Goal: Task Accomplishment & Management: Use online tool/utility

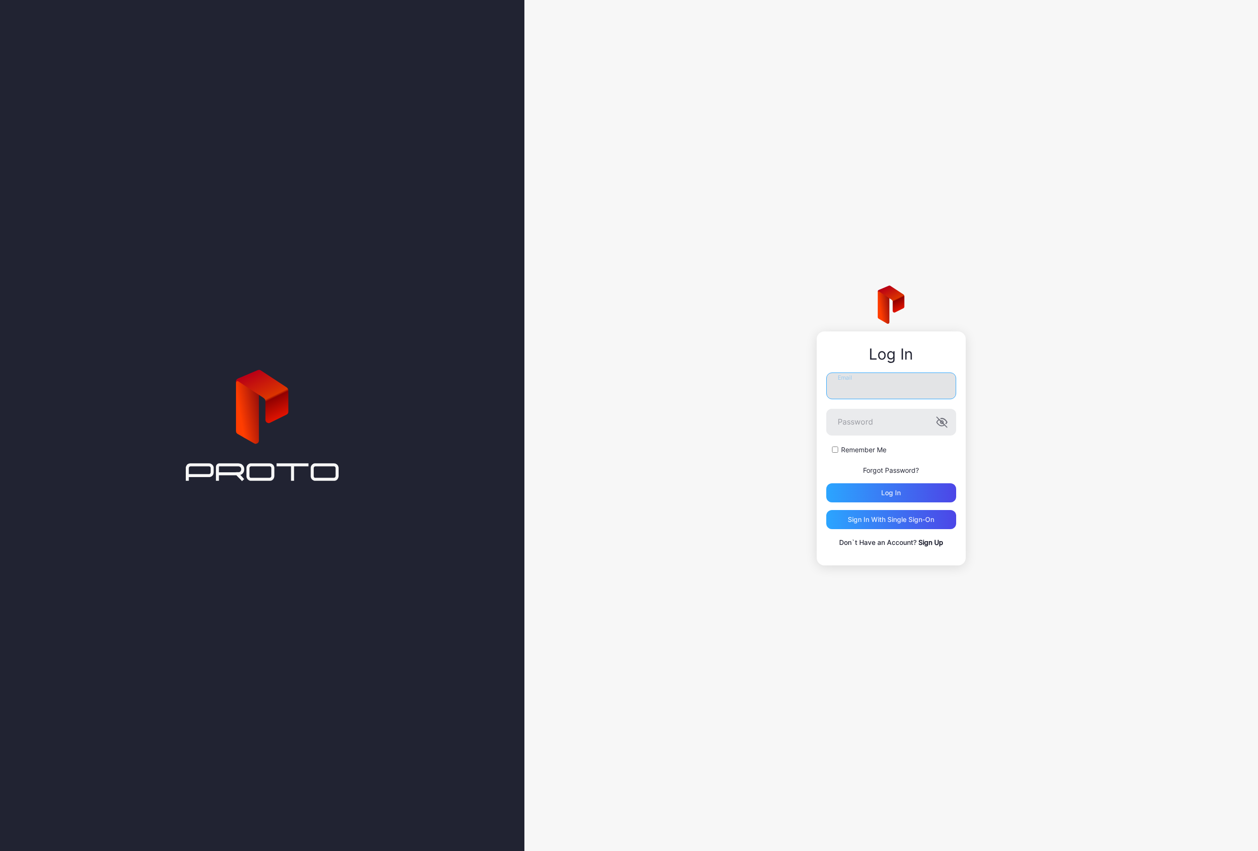
click at [866, 390] on input "Email" at bounding box center [891, 386] width 130 height 27
type input "*"
type input "**********"
click at [826, 483] on button "Log in" at bounding box center [891, 492] width 130 height 19
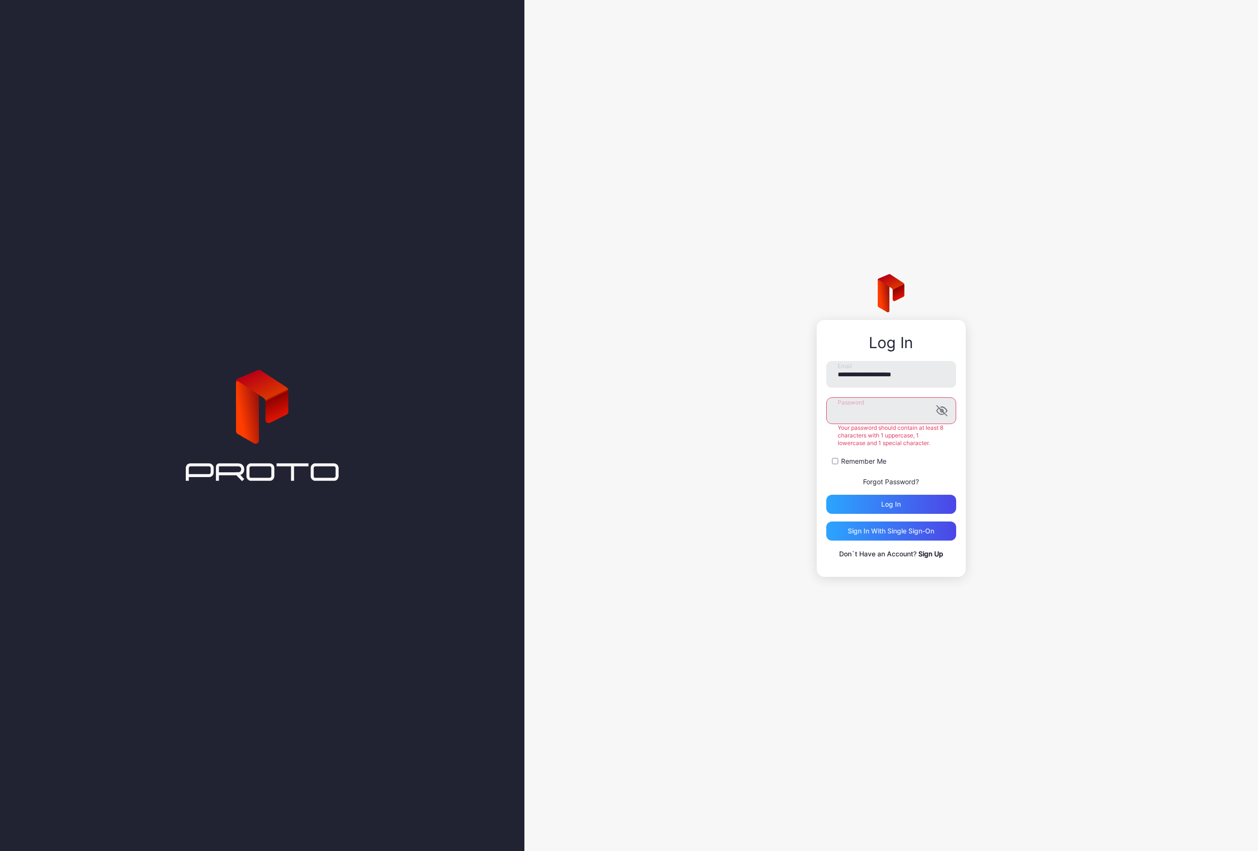
click at [826, 495] on button "Log in" at bounding box center [891, 504] width 130 height 19
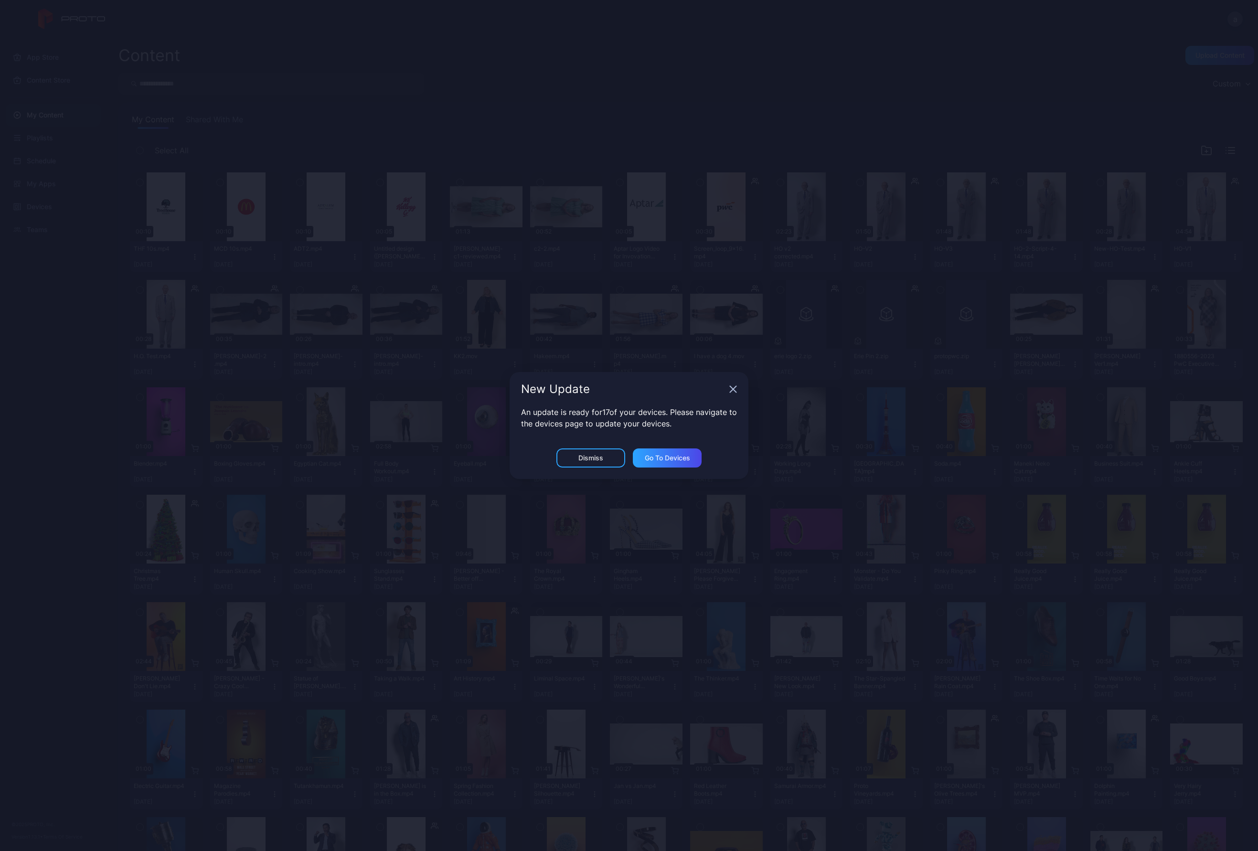
click at [840, 275] on div "New Update An update is ready for 17 of your devices. Please navigate to the de…" at bounding box center [629, 425] width 1258 height 851
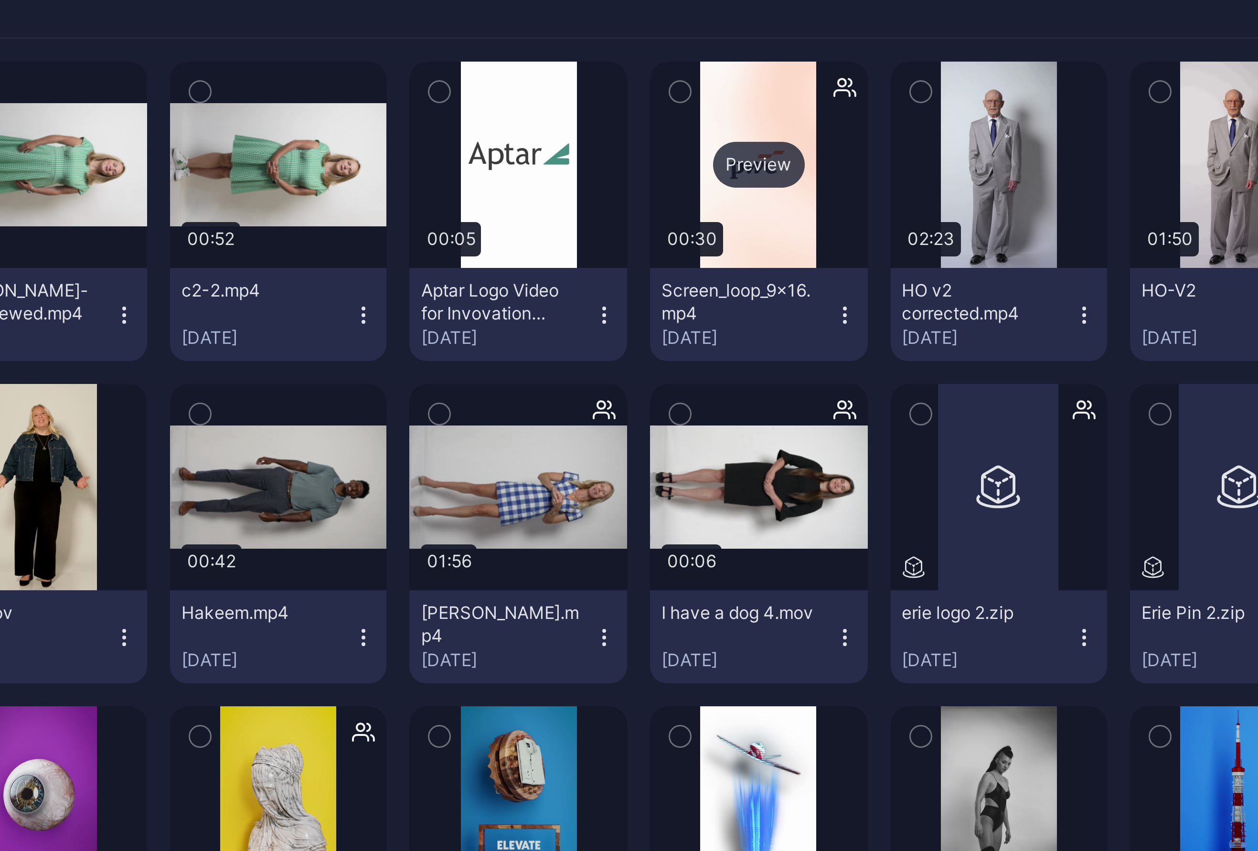
click at [723, 203] on div "Preview" at bounding box center [726, 206] width 31 height 15
